Goal: Transaction & Acquisition: Obtain resource

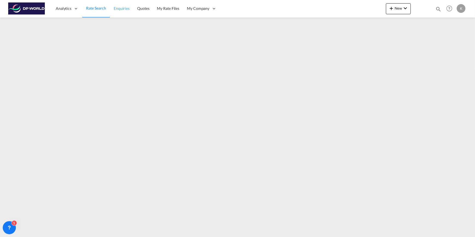
drag, startPoint x: 101, startPoint y: 10, endPoint x: 112, endPoint y: 3, distance: 12.6
click at [101, 10] on span "Rate Search" at bounding box center [96, 8] width 20 height 5
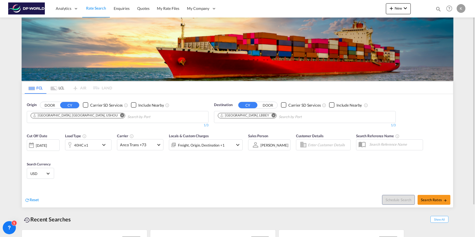
click at [272, 116] on md-icon "Remove" at bounding box center [274, 115] width 4 height 4
click at [234, 115] on input "Chips input." at bounding box center [244, 117] width 52 height 9
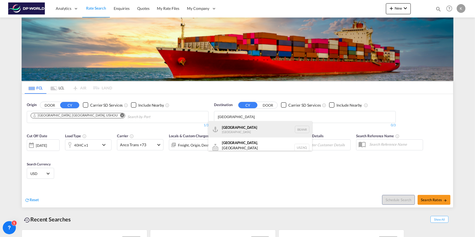
type input "[GEOGRAPHIC_DATA]"
click at [236, 132] on div "[GEOGRAPHIC_DATA] [GEOGRAPHIC_DATA] BEANR" at bounding box center [260, 129] width 104 height 16
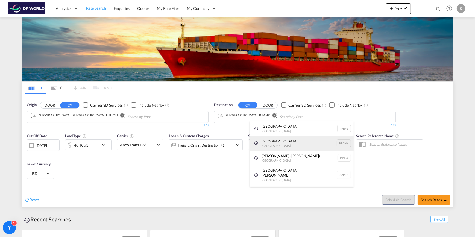
click at [280, 144] on div "[GEOGRAPHIC_DATA] [GEOGRAPHIC_DATA] BEANR" at bounding box center [302, 143] width 104 height 15
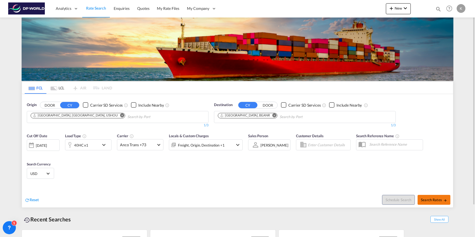
click at [432, 199] on span "Search Rates" at bounding box center [434, 200] width 26 height 4
type input "USHOU to BEANR / [DATE]"
